Goal: Book appointment/travel/reservation

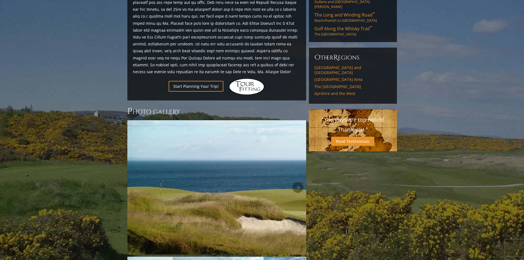
scroll to position [422, 0]
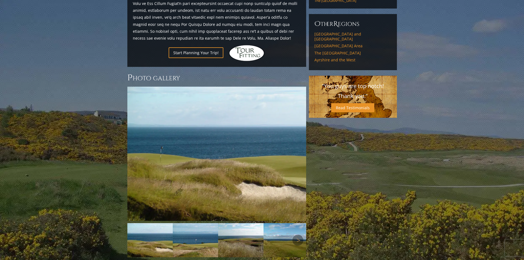
click at [184, 223] on img at bounding box center [195, 240] width 45 height 34
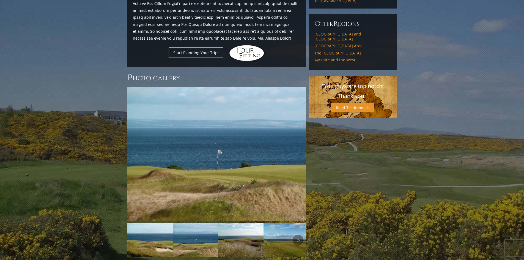
click at [235, 223] on img at bounding box center [240, 240] width 45 height 34
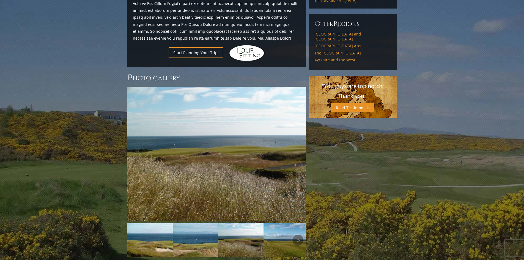
click at [282, 223] on img at bounding box center [286, 240] width 45 height 34
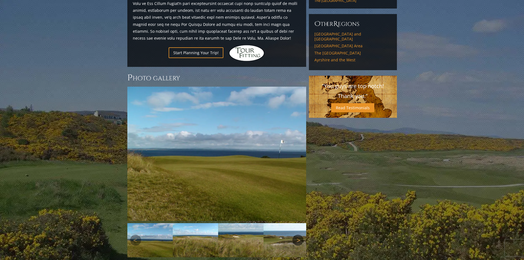
click at [297, 235] on link "Next" at bounding box center [297, 240] width 11 height 11
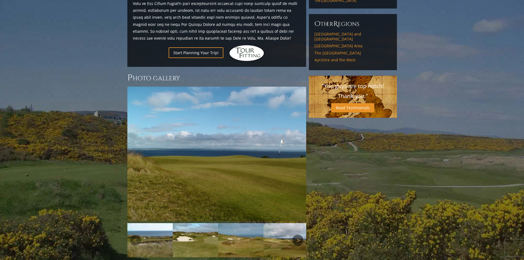
click at [297, 235] on link "Next" at bounding box center [297, 240] width 11 height 11
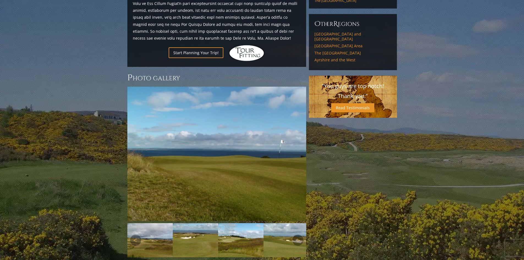
click at [244, 224] on img at bounding box center [240, 240] width 45 height 34
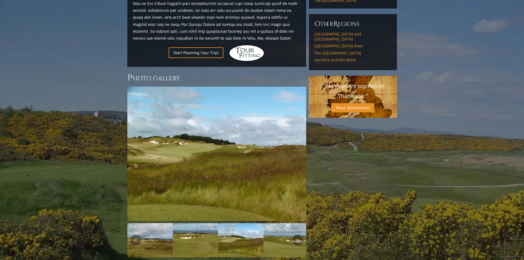
click at [278, 223] on img at bounding box center [286, 240] width 45 height 34
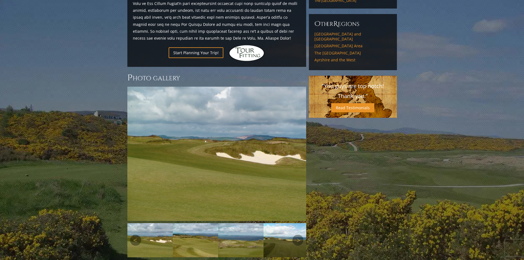
click at [203, 223] on img at bounding box center [195, 240] width 45 height 34
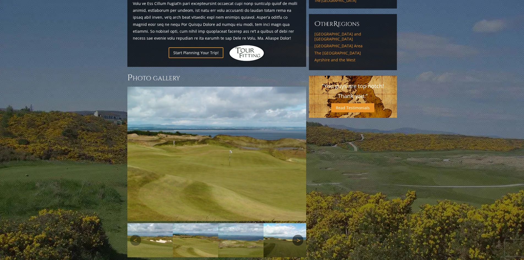
click at [297, 235] on link "Next" at bounding box center [297, 240] width 11 height 11
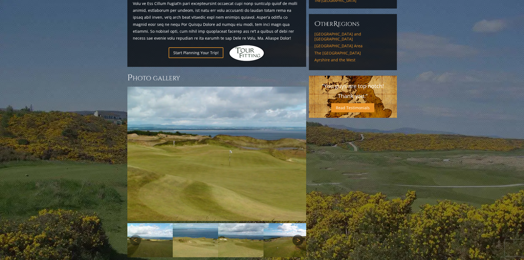
click at [297, 235] on link "Next" at bounding box center [297, 240] width 11 height 11
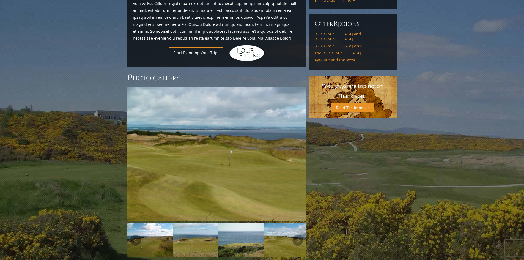
click at [187, 223] on img at bounding box center [195, 240] width 45 height 34
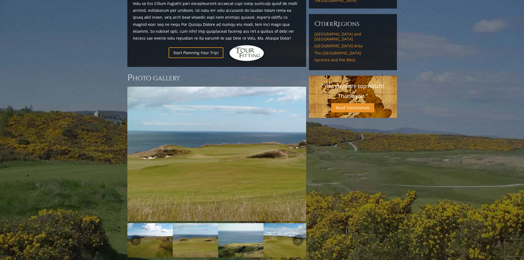
click at [238, 223] on img at bounding box center [240, 240] width 45 height 34
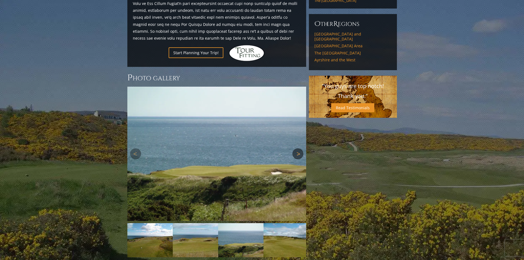
click at [298, 148] on link "Next" at bounding box center [297, 153] width 11 height 11
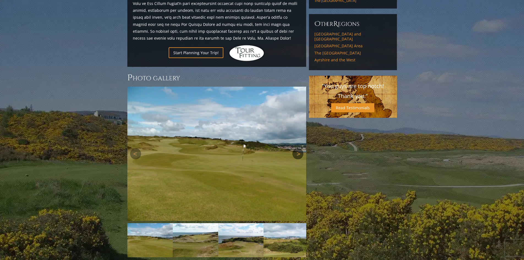
click at [298, 148] on link "Next" at bounding box center [297, 153] width 11 height 11
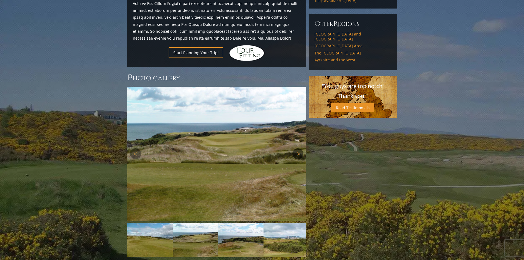
click at [298, 148] on link "Next" at bounding box center [297, 153] width 11 height 11
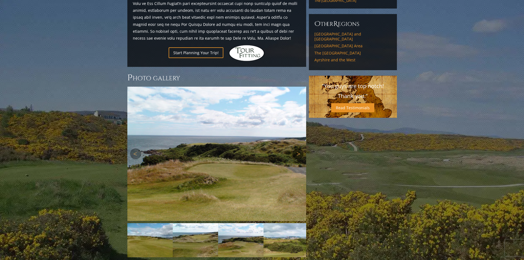
click at [298, 148] on link "Next" at bounding box center [297, 153] width 11 height 11
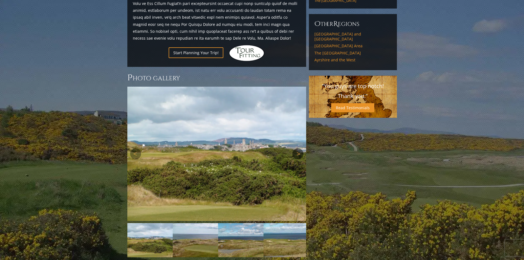
click at [298, 148] on link "Next" at bounding box center [297, 153] width 11 height 11
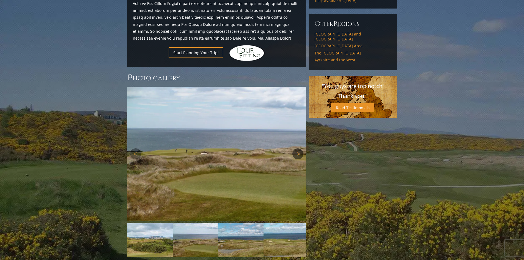
click at [298, 148] on link "Next" at bounding box center [297, 153] width 11 height 11
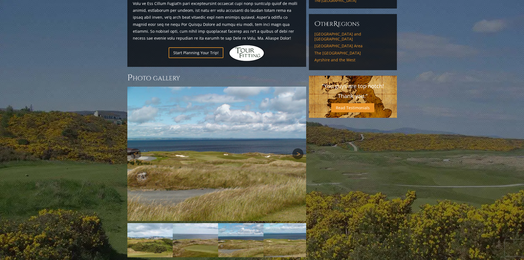
click at [298, 148] on link "Next" at bounding box center [297, 153] width 11 height 11
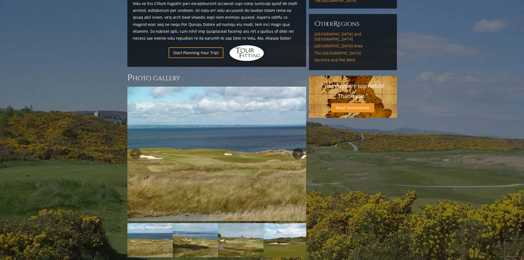
click at [298, 148] on link "Next" at bounding box center [297, 153] width 11 height 11
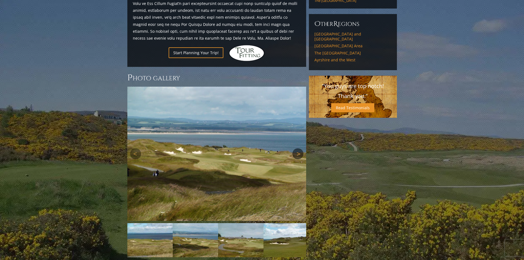
click at [298, 148] on link "Next" at bounding box center [297, 153] width 11 height 11
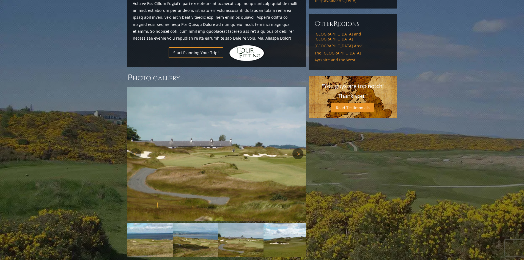
click at [298, 148] on link "Next" at bounding box center [297, 153] width 11 height 11
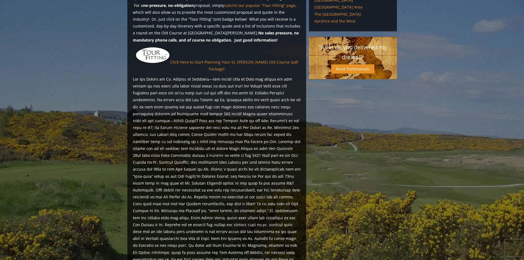
scroll to position [464, 0]
